Goal: Information Seeking & Learning: Check status

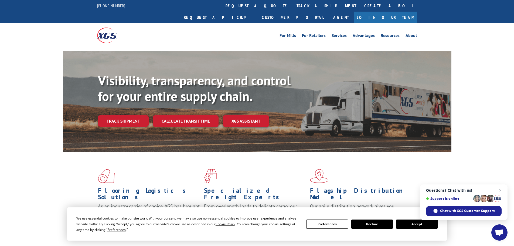
drag, startPoint x: 252, startPoint y: 5, endPoint x: 255, endPoint y: 13, distance: 8.5
click at [292, 5] on link "track a shipment" at bounding box center [326, 6] width 68 height 12
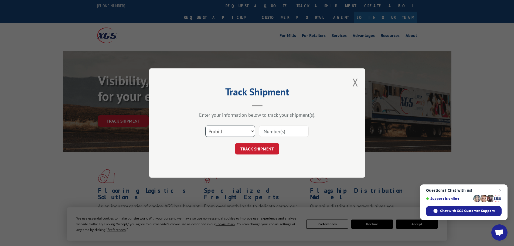
click at [222, 131] on select "Select category... Probill BOL PO" at bounding box center [230, 130] width 50 height 11
select select "po"
click at [205, 125] on select "Select category... Probill BOL PO" at bounding box center [230, 130] width 50 height 11
click at [282, 134] on input at bounding box center [284, 130] width 50 height 11
paste input "44533549"
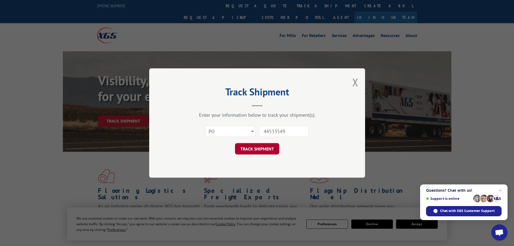
type input "44533549"
click at [262, 149] on button "TRACK SHIPMENT" at bounding box center [257, 148] width 44 height 11
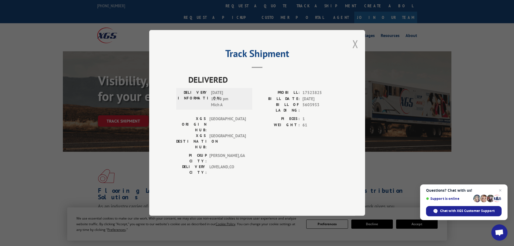
click at [355, 51] on button "Close modal" at bounding box center [355, 44] width 6 height 14
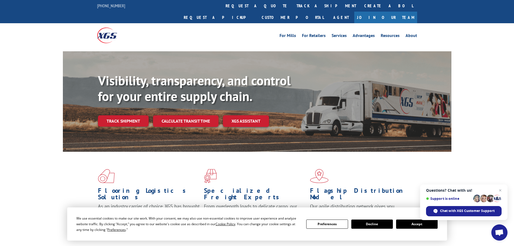
drag, startPoint x: 240, startPoint y: 5, endPoint x: 240, endPoint y: 12, distance: 7.3
click at [292, 5] on link "track a shipment" at bounding box center [326, 6] width 68 height 12
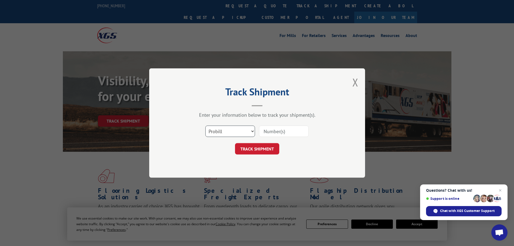
drag, startPoint x: 228, startPoint y: 132, endPoint x: 228, endPoint y: 135, distance: 3.8
click at [228, 132] on select "Select category... Probill BOL PO" at bounding box center [230, 130] width 50 height 11
select select "po"
click at [205, 125] on select "Select category... Probill BOL PO" at bounding box center [230, 130] width 50 height 11
click at [291, 134] on input at bounding box center [284, 130] width 50 height 11
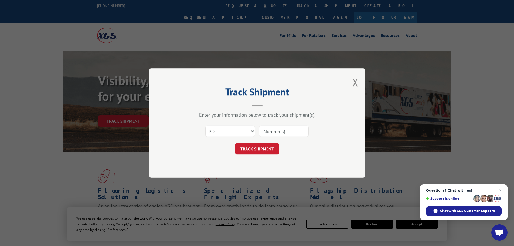
paste input "44533573"
type input "44533573"
click at [258, 149] on button "TRACK SHIPMENT" at bounding box center [257, 148] width 44 height 11
